Goal: Information Seeking & Learning: Check status

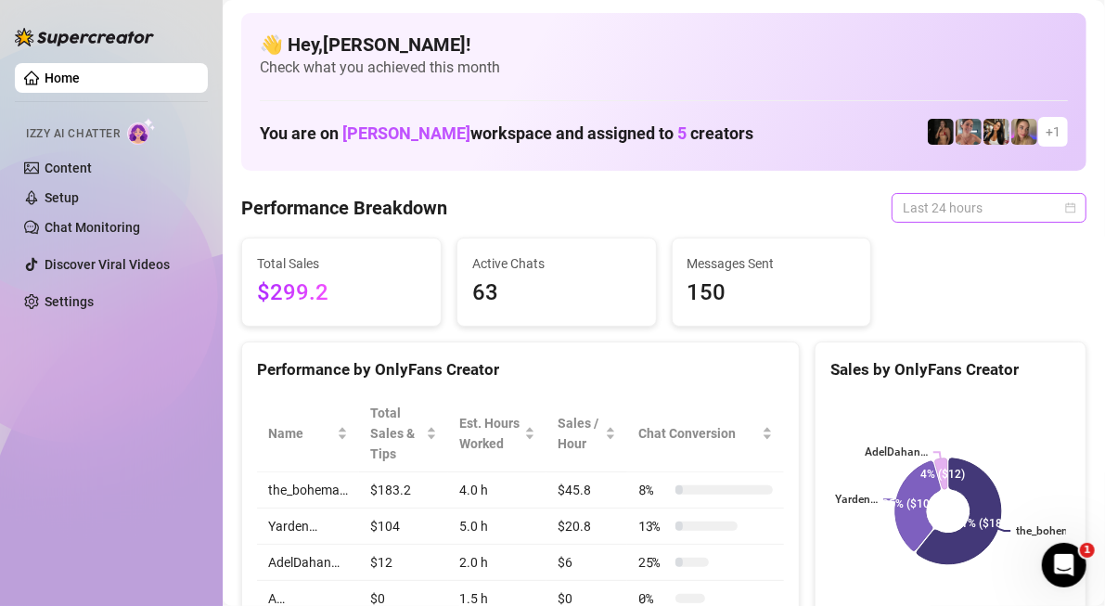
click at [915, 215] on span "Last 24 hours" at bounding box center [989, 208] width 173 height 28
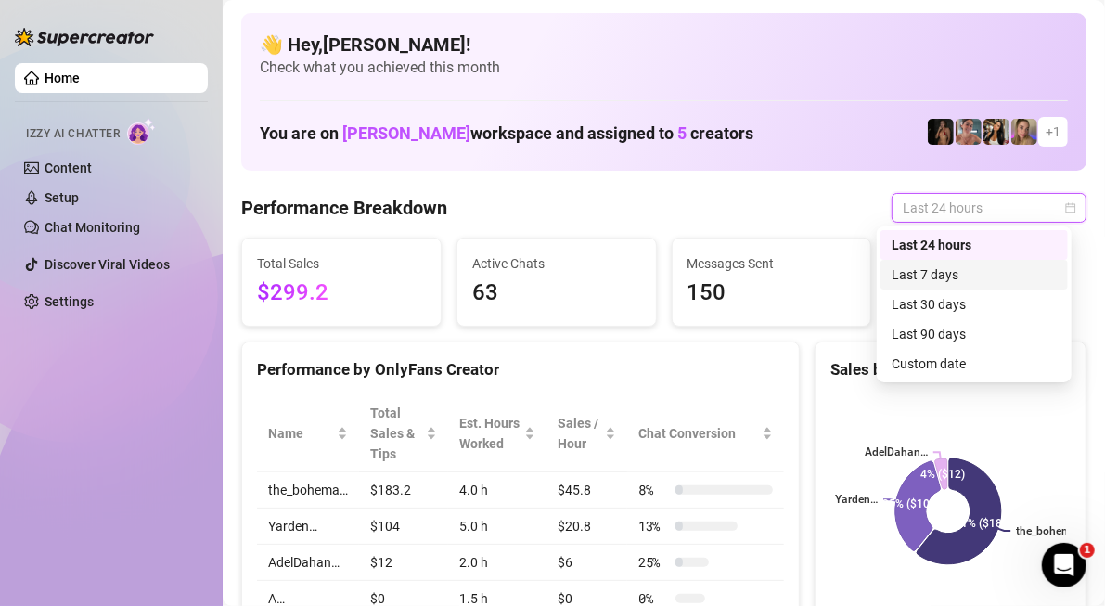
drag, startPoint x: 909, startPoint y: 269, endPoint x: 939, endPoint y: 203, distance: 72.2
click at [909, 270] on div "Last 7 days" at bounding box center [973, 274] width 165 height 20
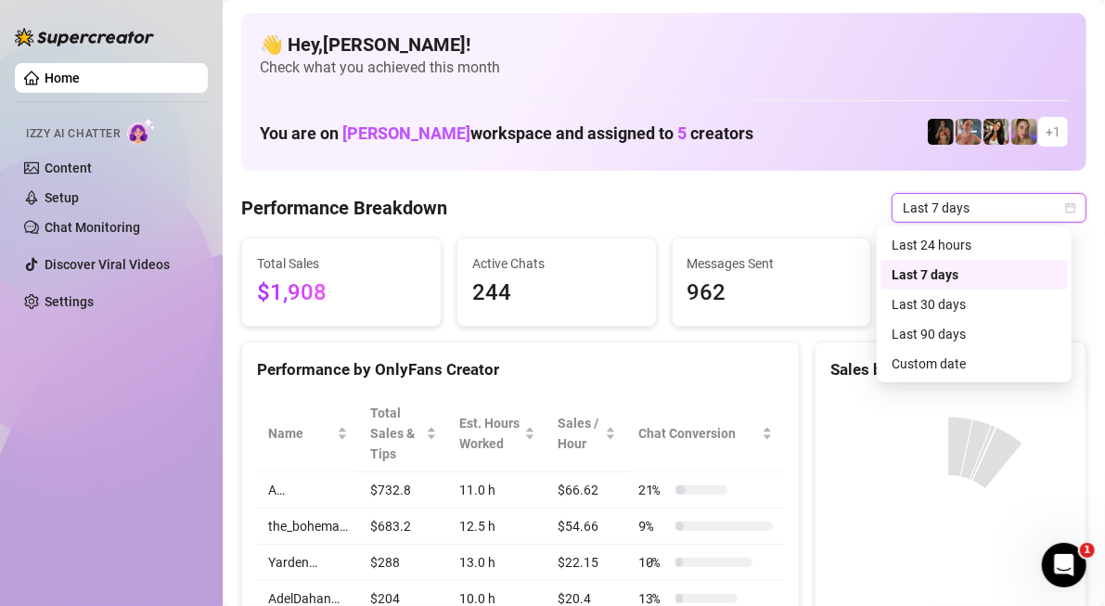
click at [939, 203] on span "Last 7 days" at bounding box center [989, 208] width 173 height 28
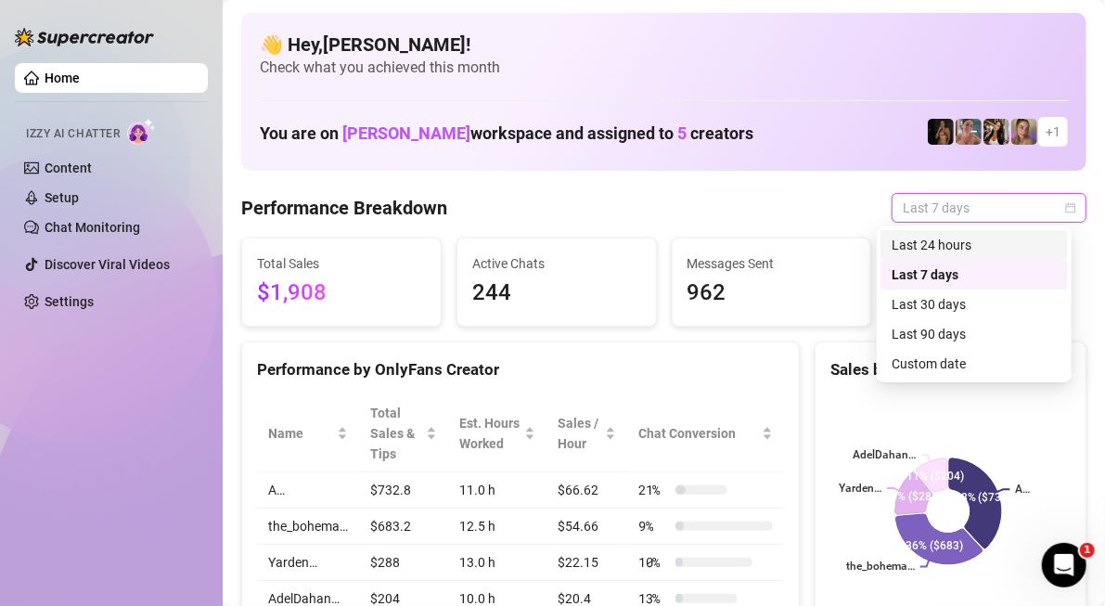
click at [942, 245] on div "Last 24 hours" at bounding box center [973, 245] width 165 height 20
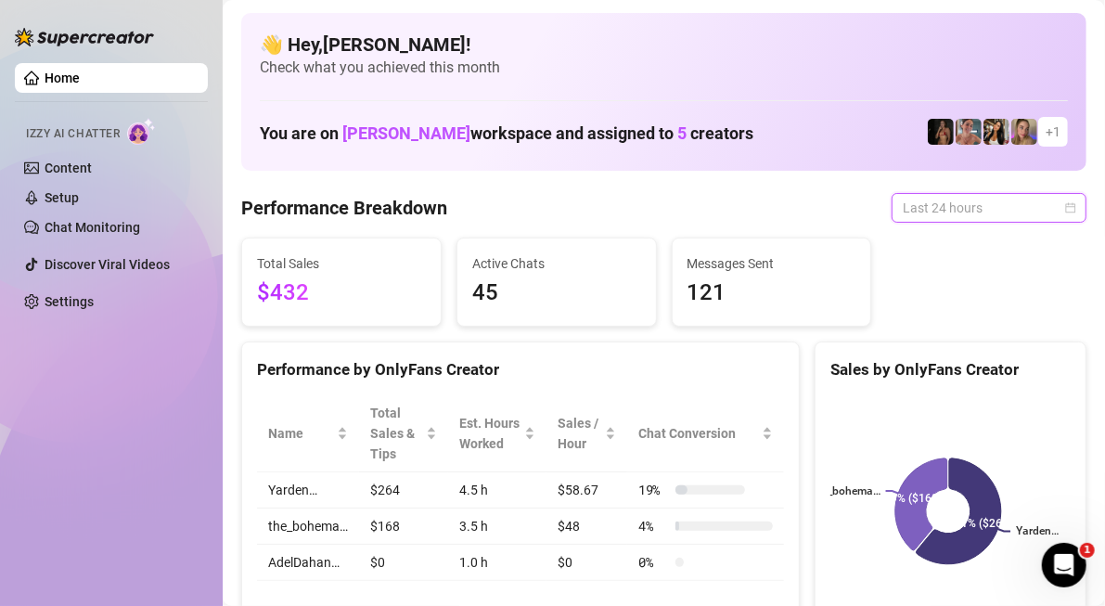
click at [916, 217] on span "Last 24 hours" at bounding box center [989, 208] width 173 height 28
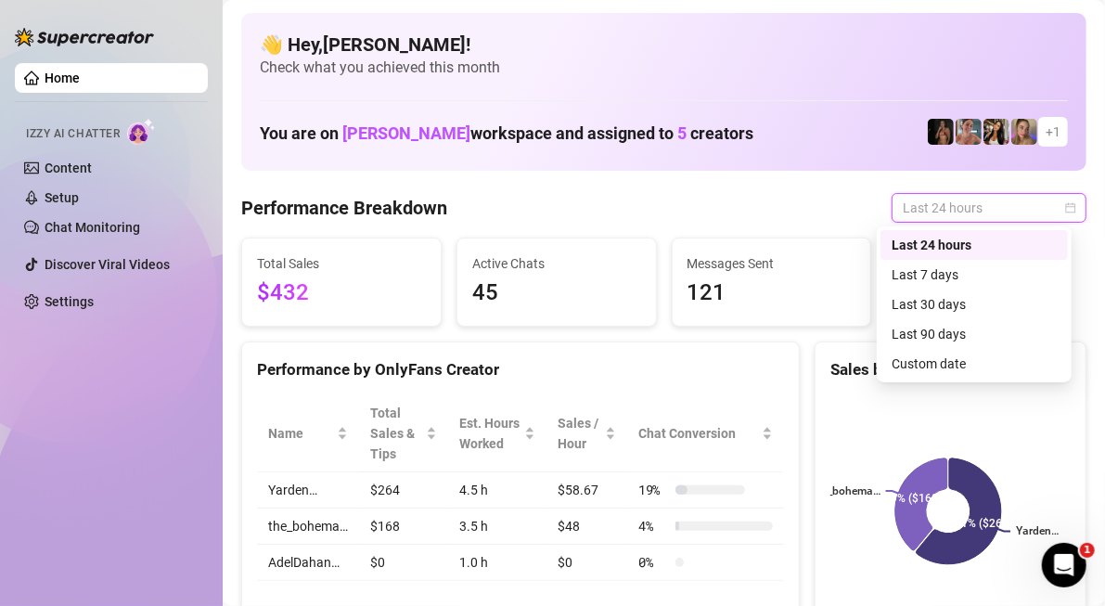
click at [918, 241] on div "Last 24 hours" at bounding box center [973, 245] width 165 height 20
click at [936, 204] on span "Last 24 hours" at bounding box center [989, 208] width 173 height 28
click at [936, 263] on div "Last 7 days" at bounding box center [973, 275] width 187 height 30
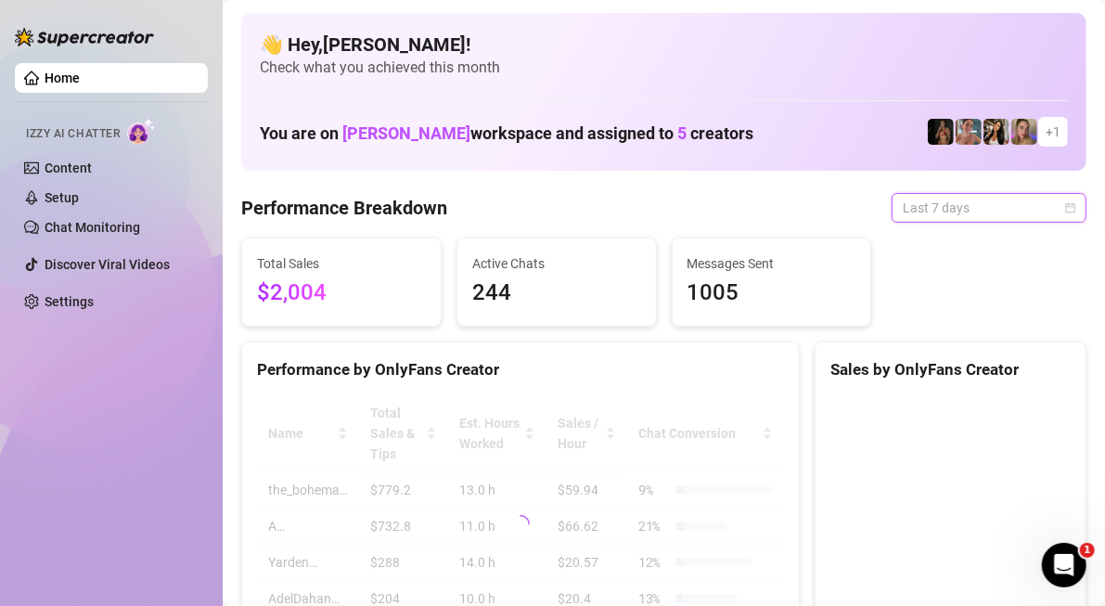
click at [936, 213] on span "Last 7 days" at bounding box center [989, 208] width 173 height 28
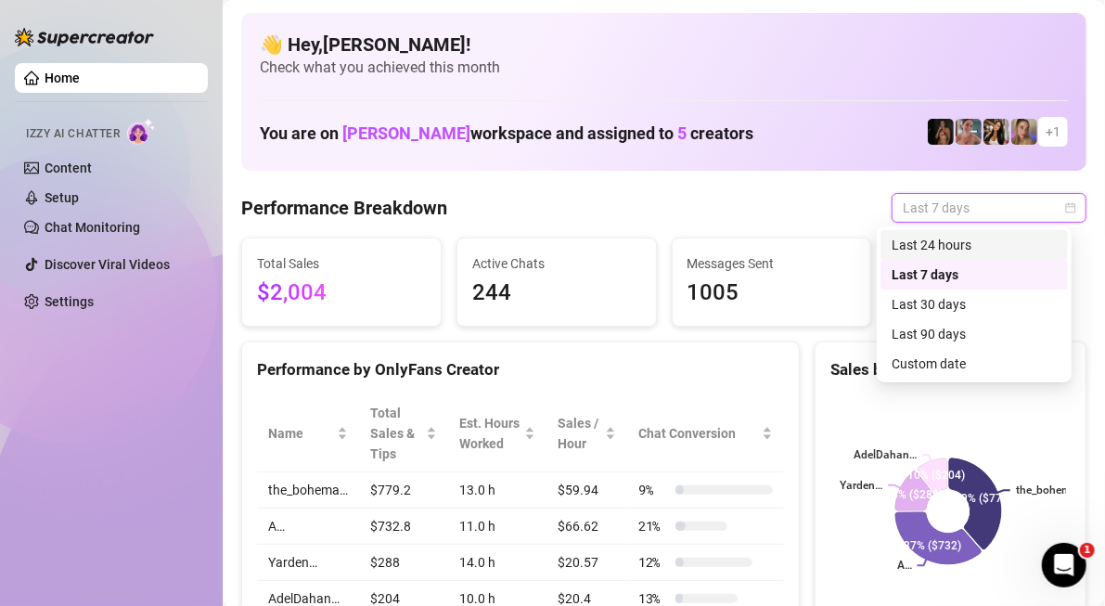
click at [941, 250] on div "Last 24 hours" at bounding box center [973, 245] width 165 height 20
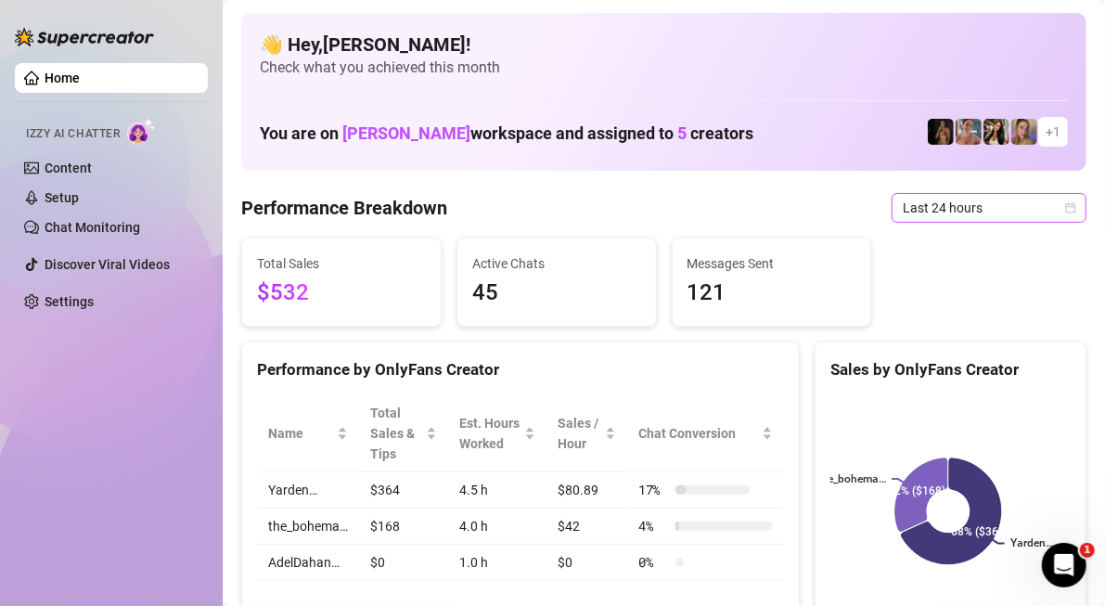
click at [975, 206] on span "Last 24 hours" at bounding box center [989, 208] width 173 height 28
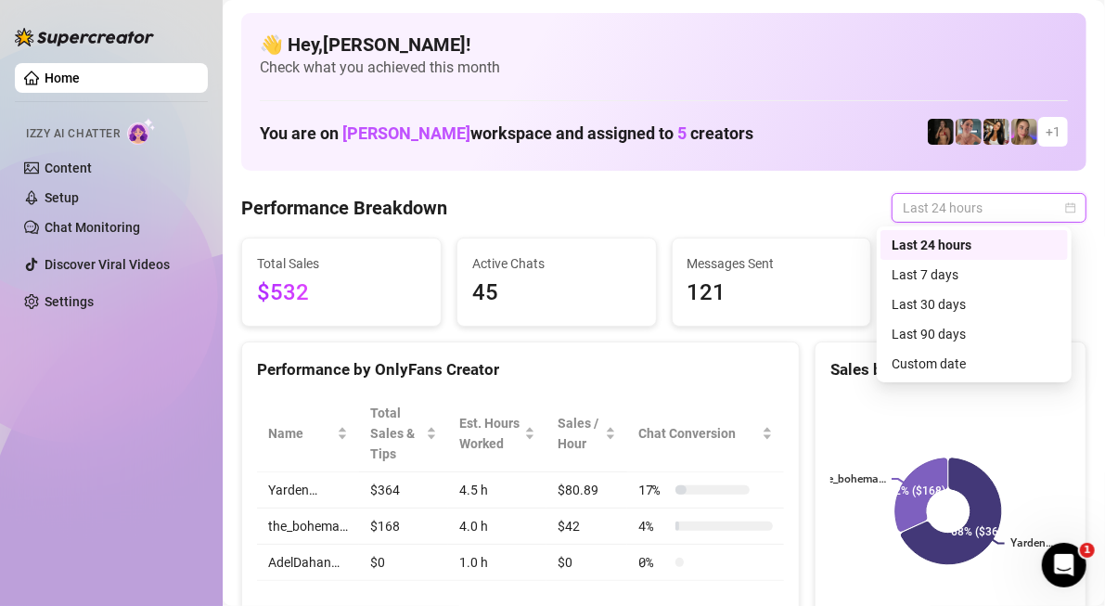
click at [975, 249] on div "Last 24 hours" at bounding box center [973, 245] width 165 height 20
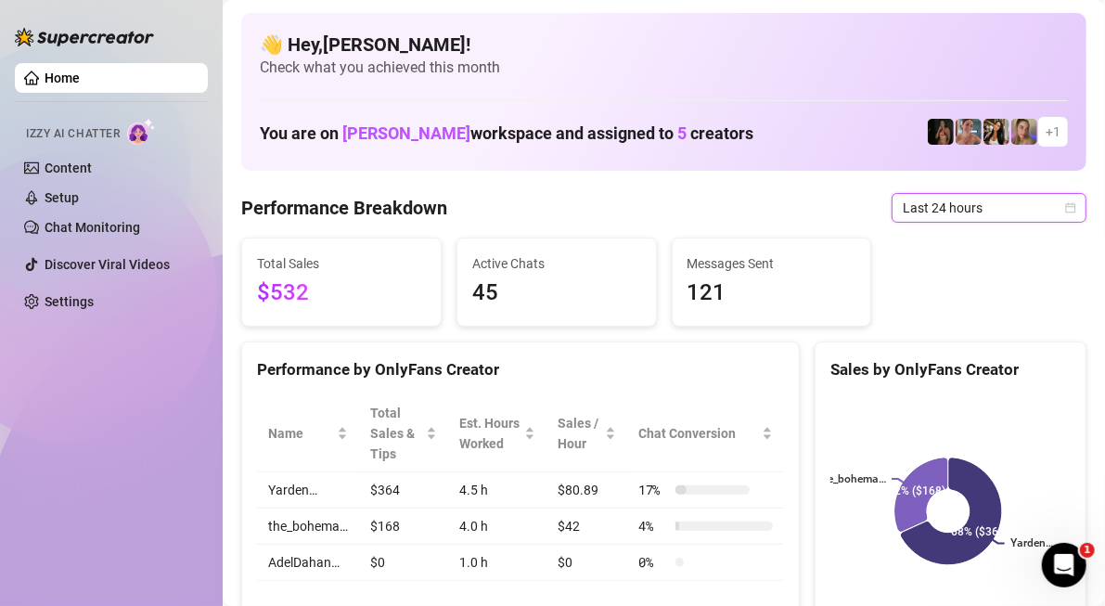
click at [988, 202] on span "Last 24 hours" at bounding box center [989, 208] width 173 height 28
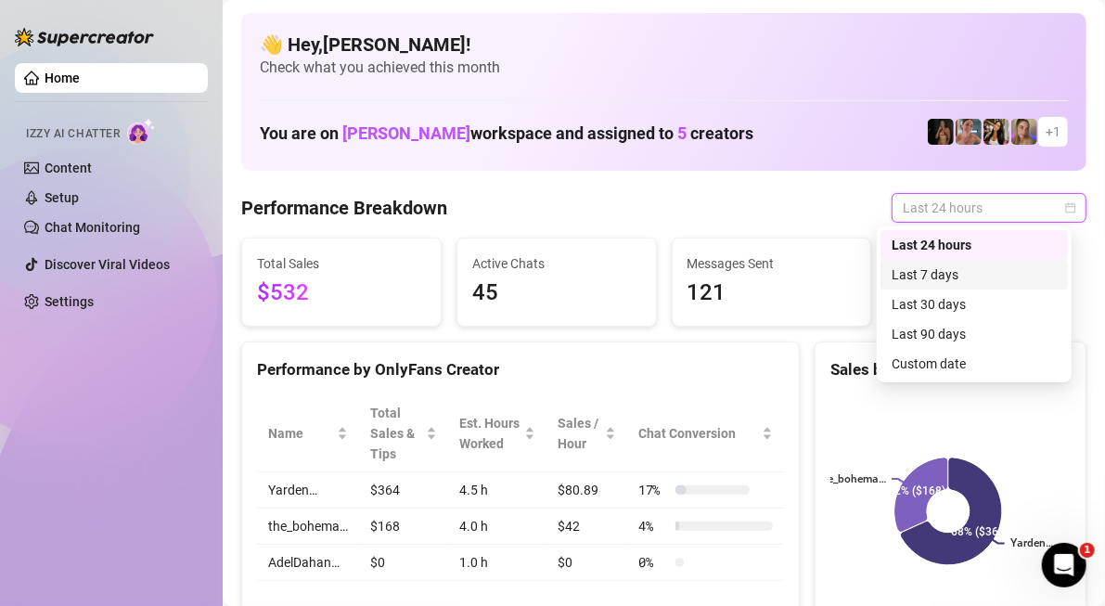
click at [975, 272] on div "Last 7 days" at bounding box center [973, 274] width 165 height 20
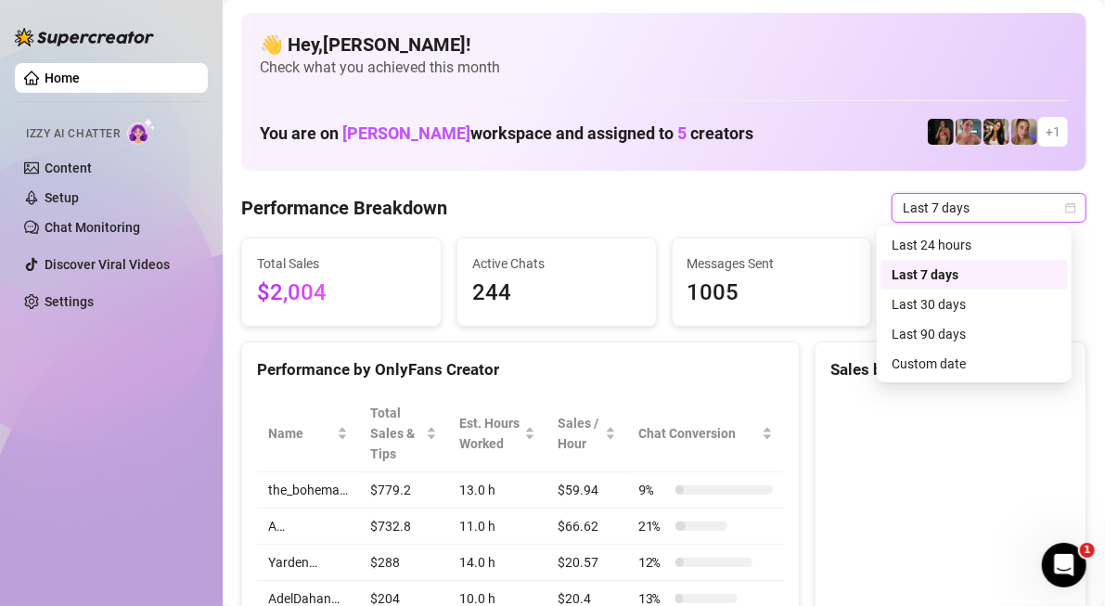
click at [975, 209] on span "Last 7 days" at bounding box center [989, 208] width 173 height 28
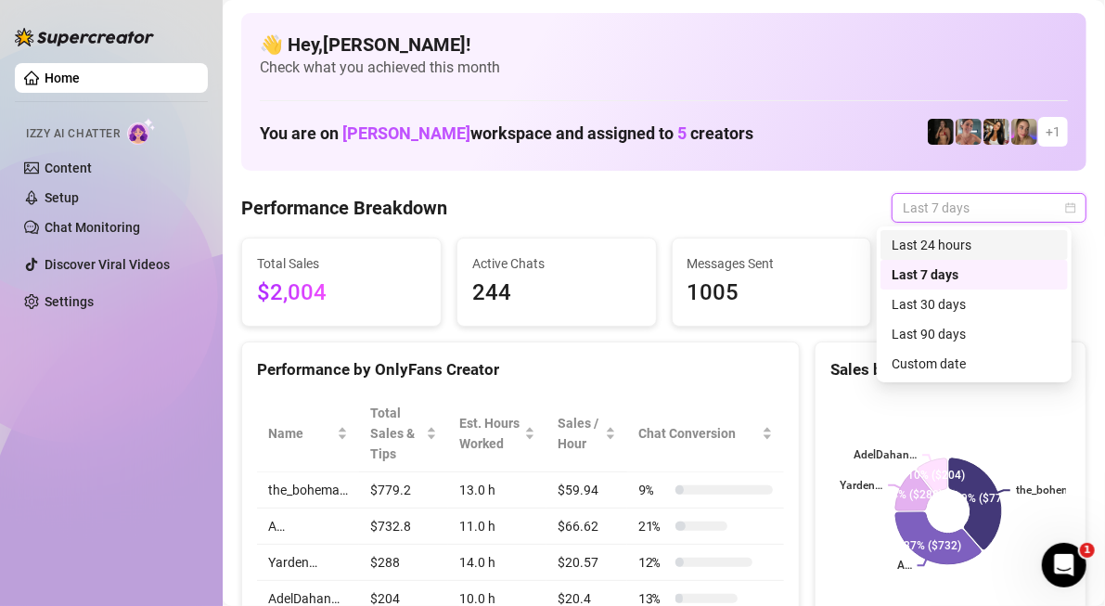
click at [977, 239] on div "Last 24 hours" at bounding box center [973, 245] width 165 height 20
